Goal: Check status

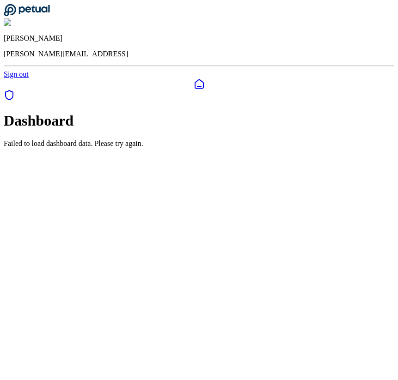
click at [41, 13] on icon at bounding box center [27, 10] width 46 height 13
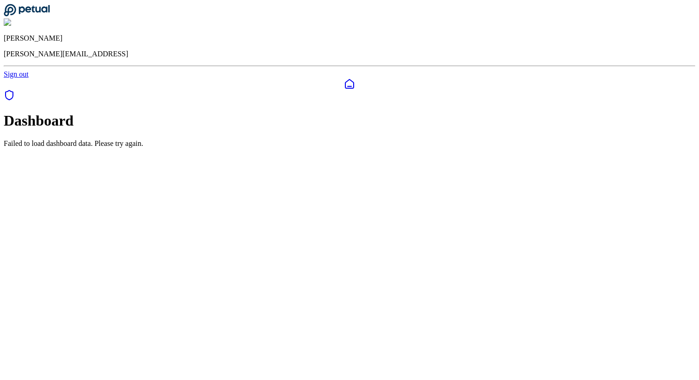
click at [381, 148] on div "Failed to load dashboard data. Please try again." at bounding box center [349, 144] width 691 height 8
click at [375, 140] on div "Failed to load dashboard data. Please try again." at bounding box center [349, 144] width 691 height 8
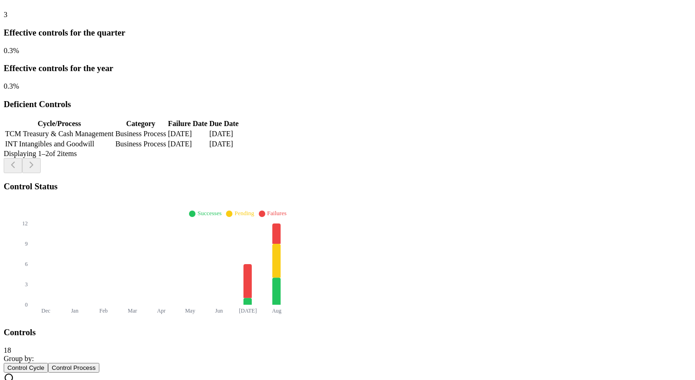
scroll to position [349, 0]
